Goal: Information Seeking & Learning: Understand process/instructions

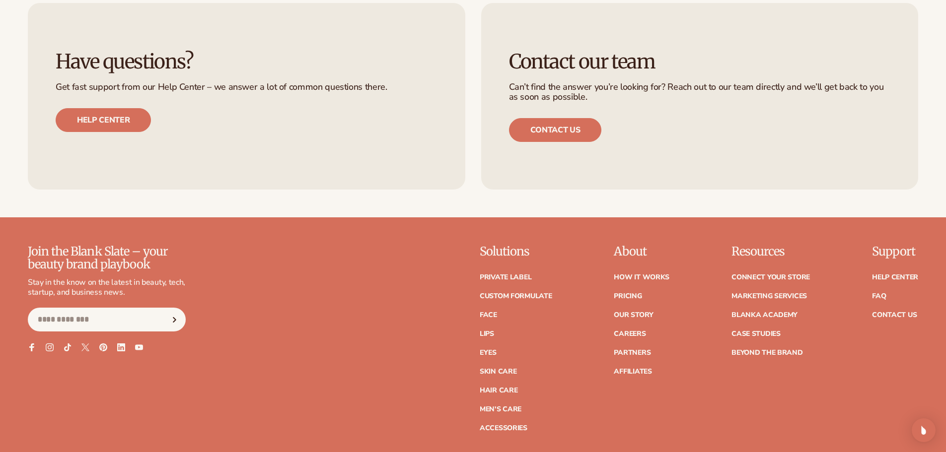
scroll to position [4519, 0]
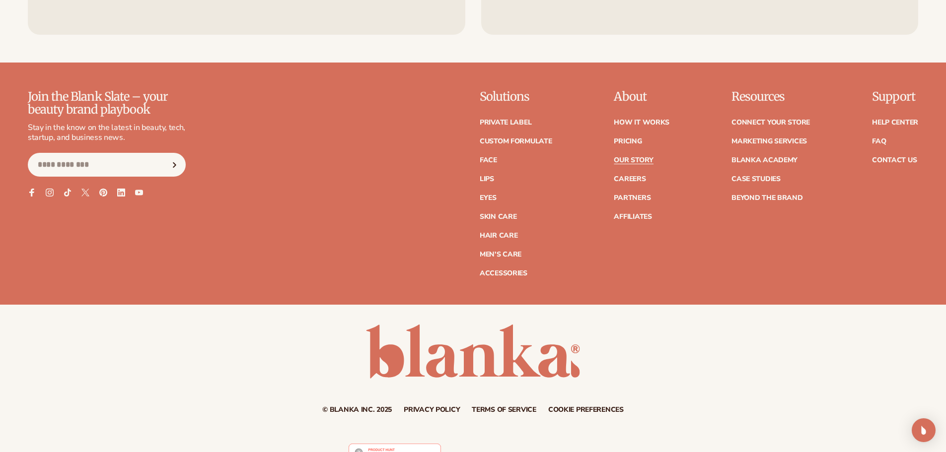
click at [641, 160] on link "Our Story" at bounding box center [633, 160] width 39 height 7
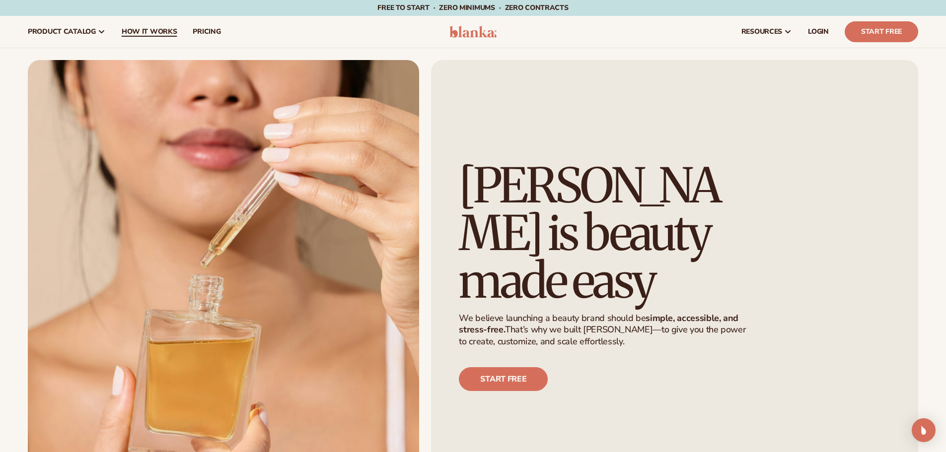
click at [153, 22] on link "How It Works" at bounding box center [150, 32] width 72 height 32
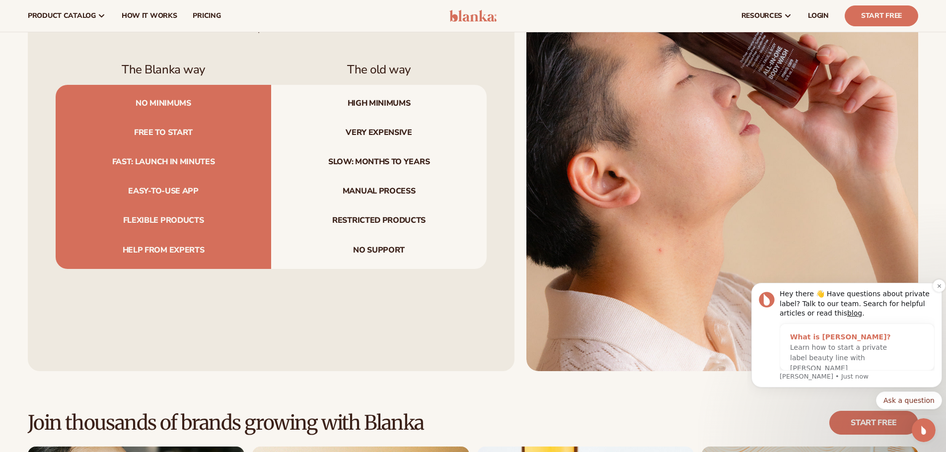
click at [822, 340] on div "What is Blanka?" at bounding box center [847, 337] width 114 height 10
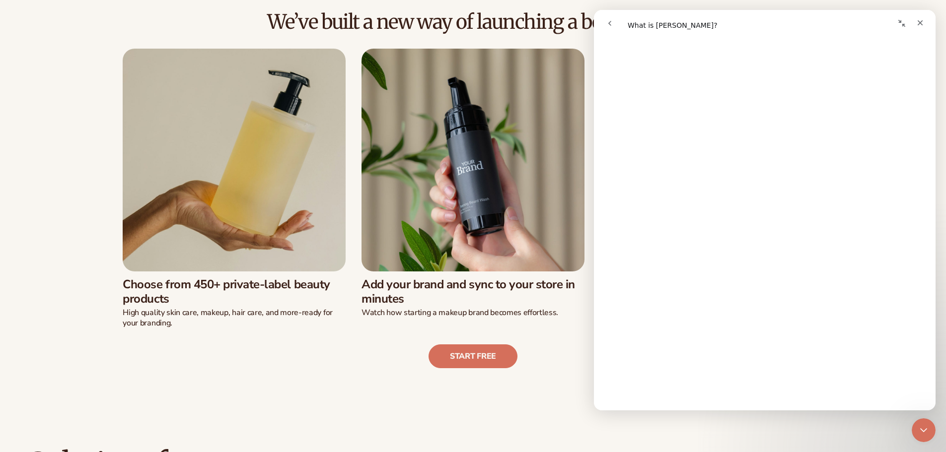
scroll to position [397, 0]
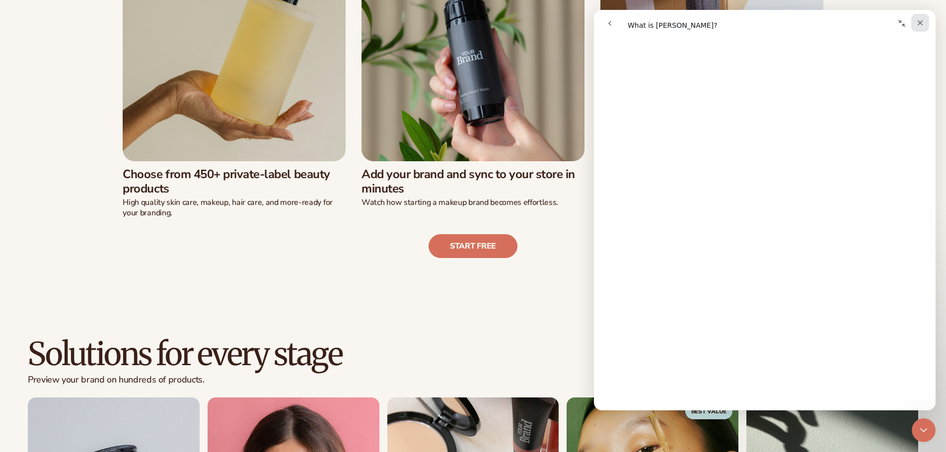
click at [920, 24] on icon "Close" at bounding box center [920, 23] width 8 height 8
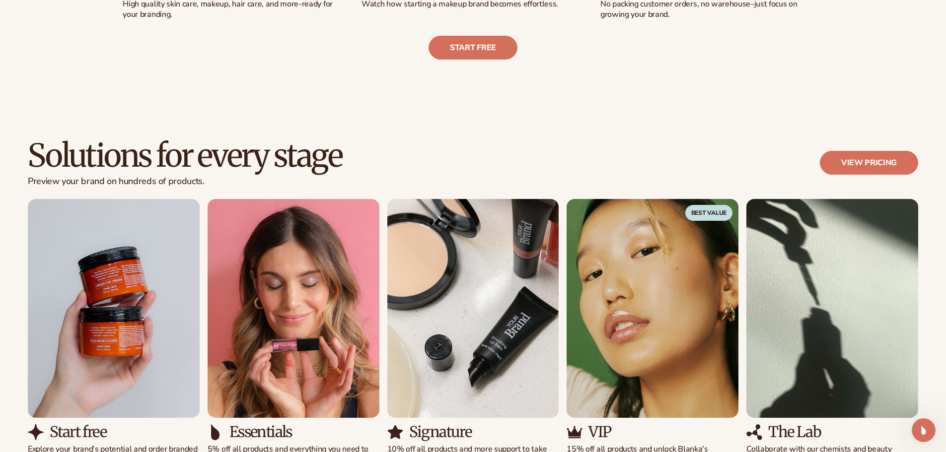
scroll to position [794, 0]
